Goal: Task Accomplishment & Management: Use online tool/utility

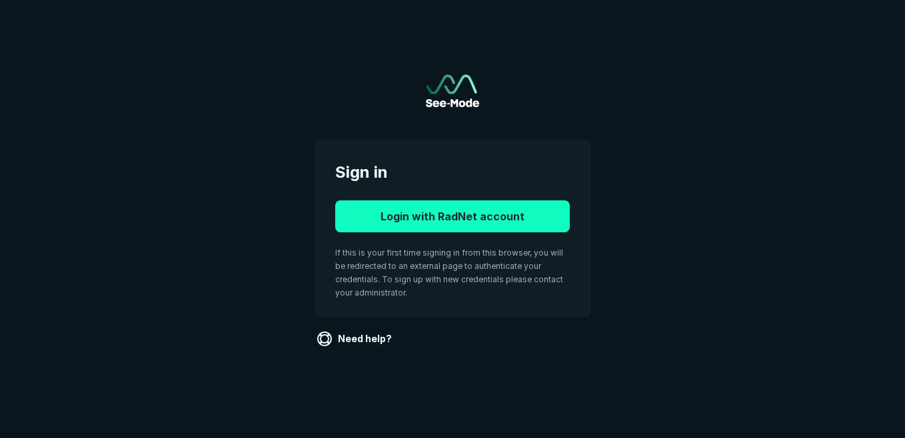
click at [390, 214] on button "Login with RadNet account" at bounding box center [452, 217] width 234 height 32
